Goal: Find contact information: Find contact information

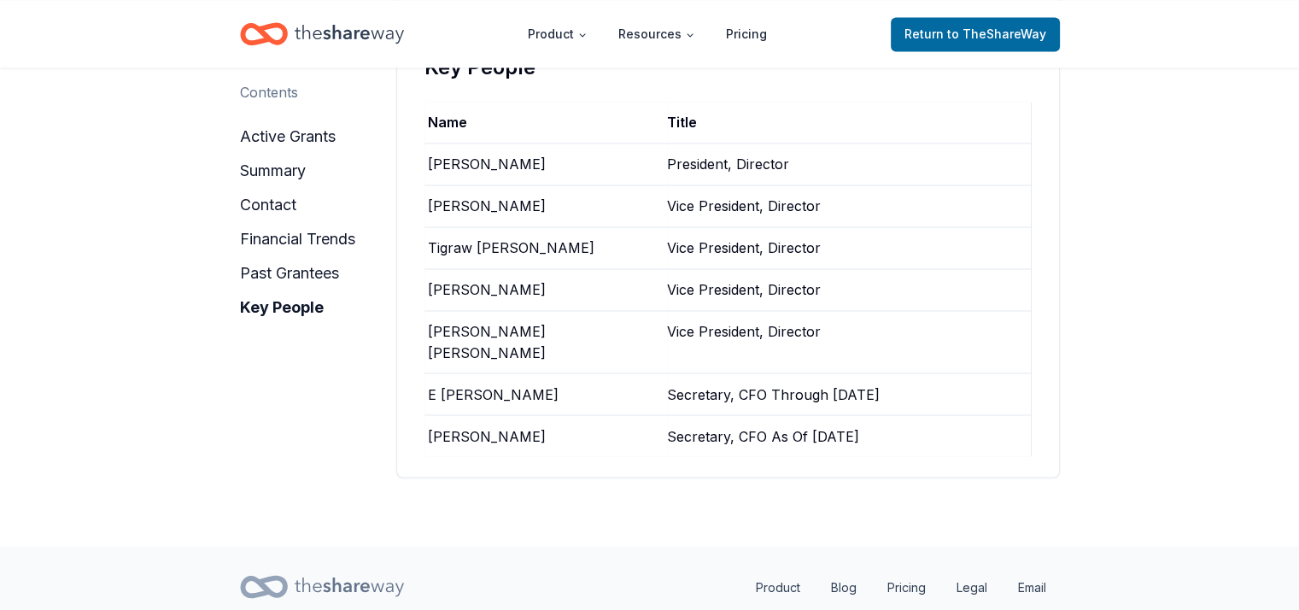
scroll to position [2970, 0]
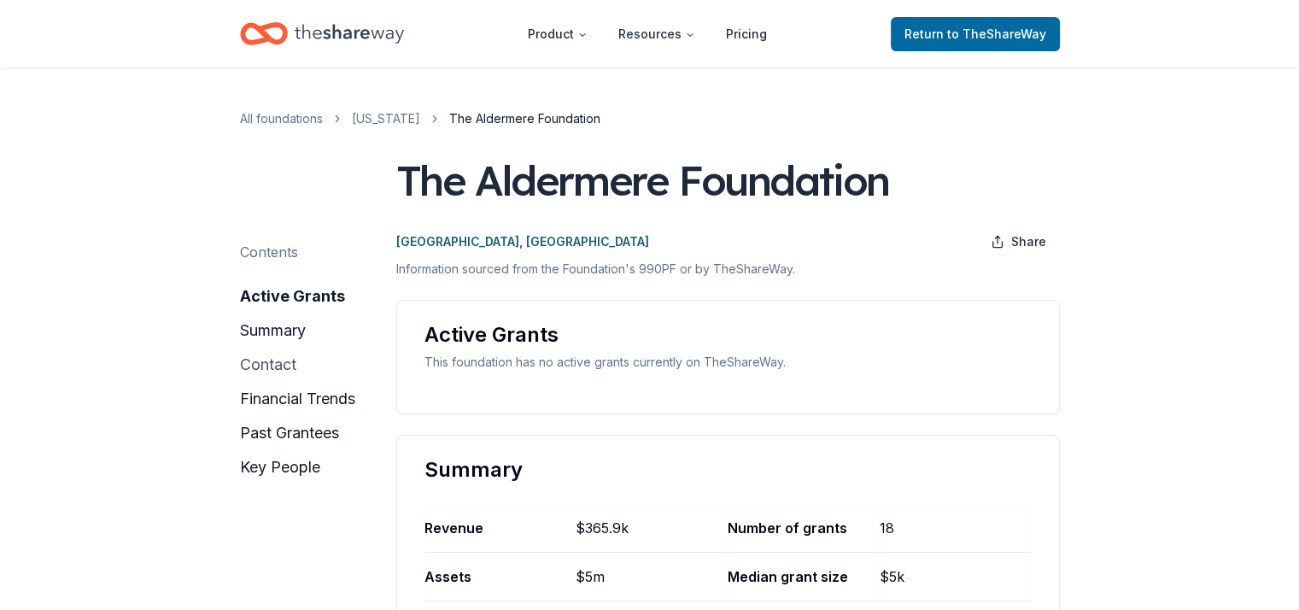
click at [286, 371] on button "contact" at bounding box center [268, 364] width 56 height 27
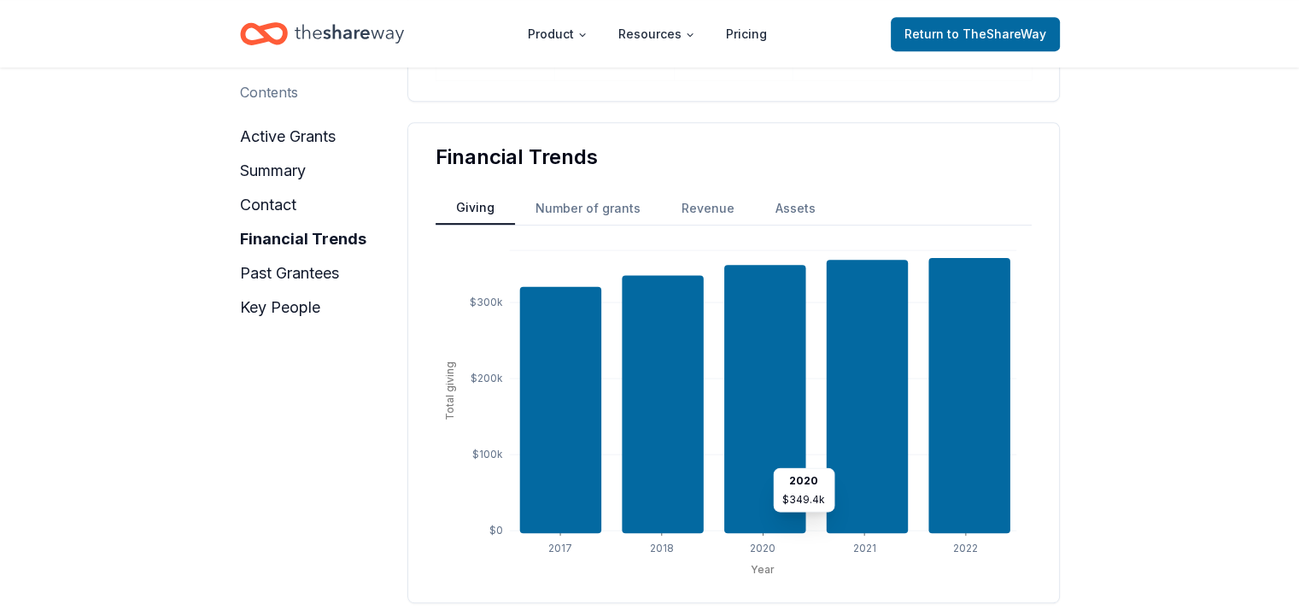
scroll to position [1203, 0]
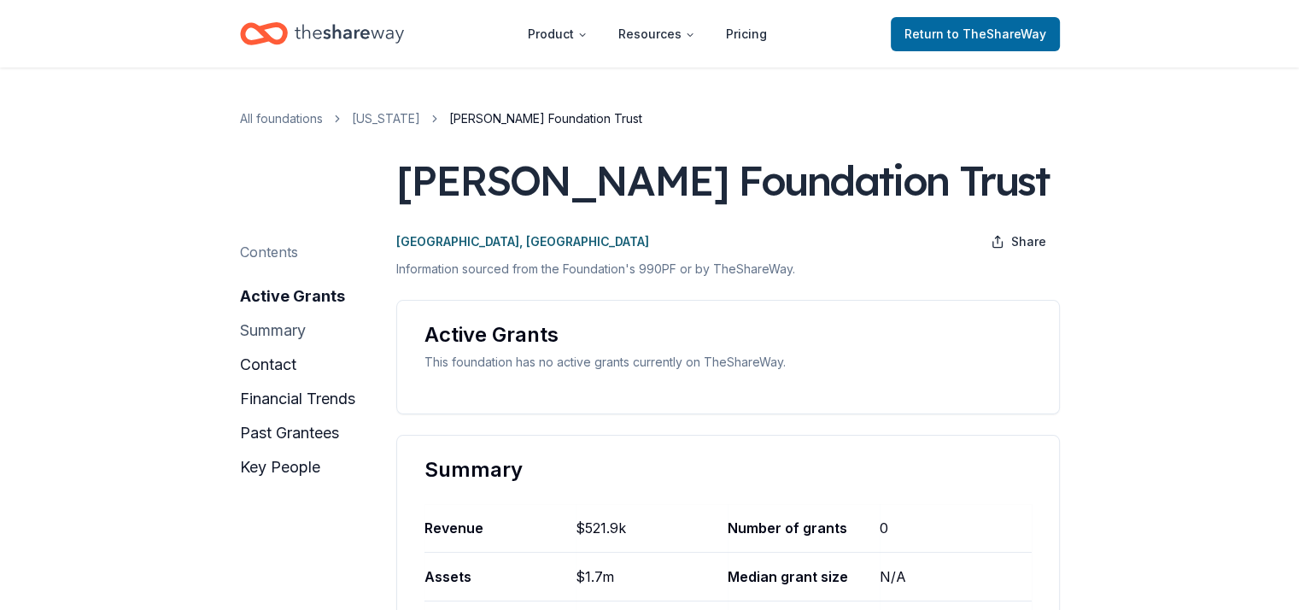
click at [273, 335] on button "summary" at bounding box center [273, 330] width 66 height 27
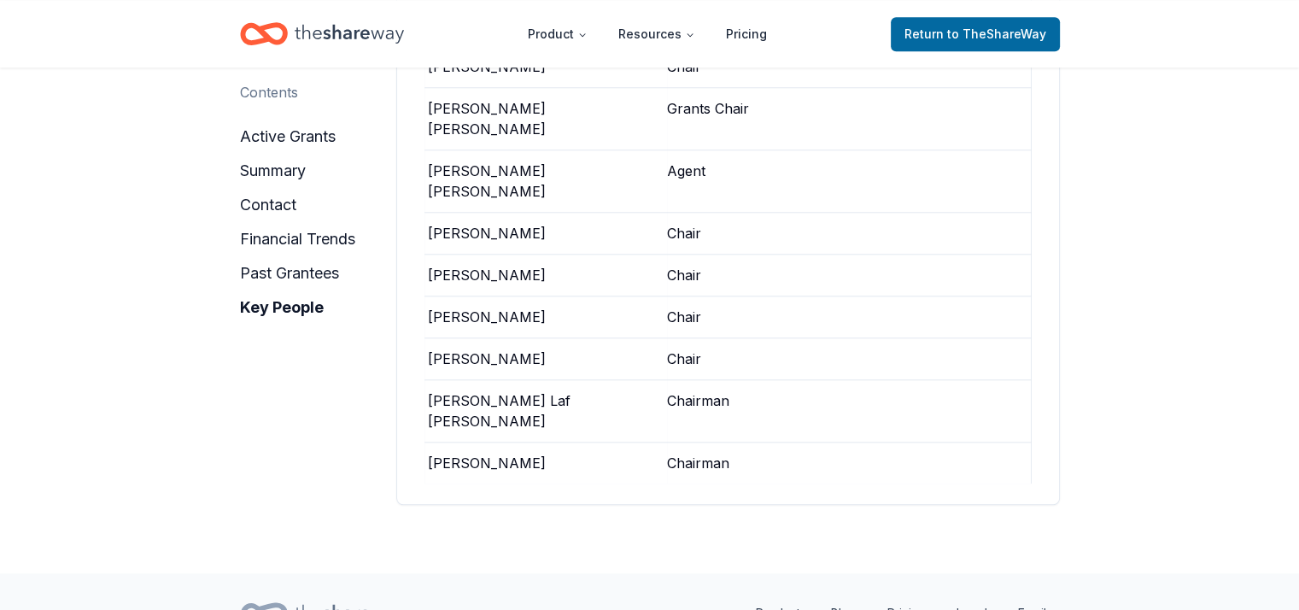
scroll to position [1660, 0]
click at [281, 135] on button "active grants" at bounding box center [288, 136] width 96 height 27
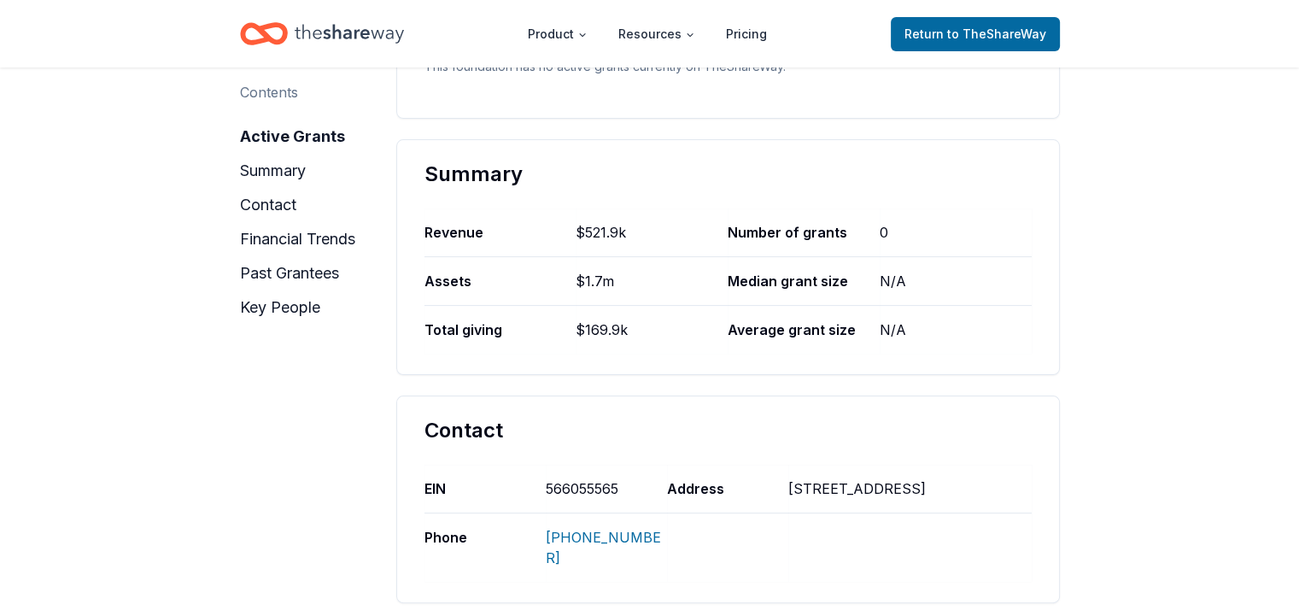
scroll to position [214, 0]
